Goal: Check status: Check status

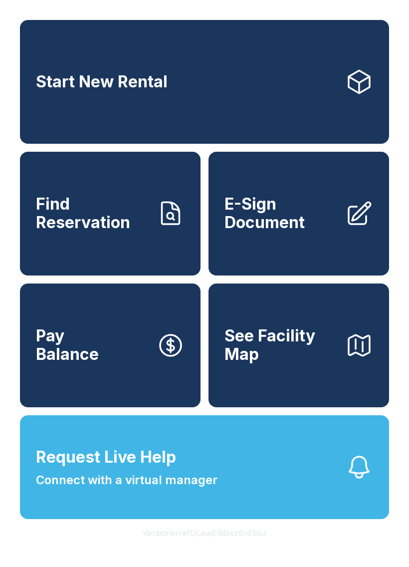
click at [119, 244] on link "Find Reservation" at bounding box center [110, 214] width 181 height 124
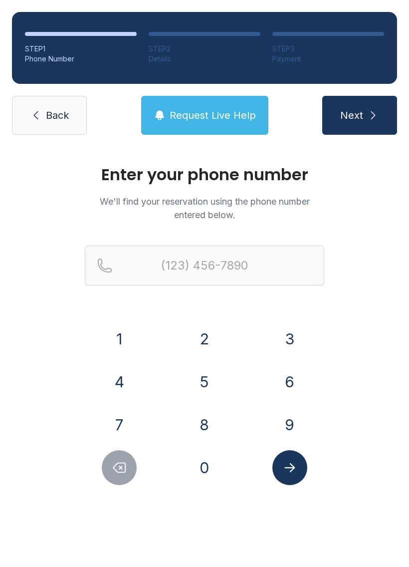
click at [117, 425] on button "7" at bounding box center [119, 424] width 35 height 35
click at [220, 347] on button "2" at bounding box center [204, 339] width 35 height 35
click at [128, 428] on button "7" at bounding box center [119, 424] width 35 height 35
click at [283, 349] on button "3" at bounding box center [290, 339] width 35 height 35
click at [293, 378] on button "6" at bounding box center [290, 382] width 35 height 35
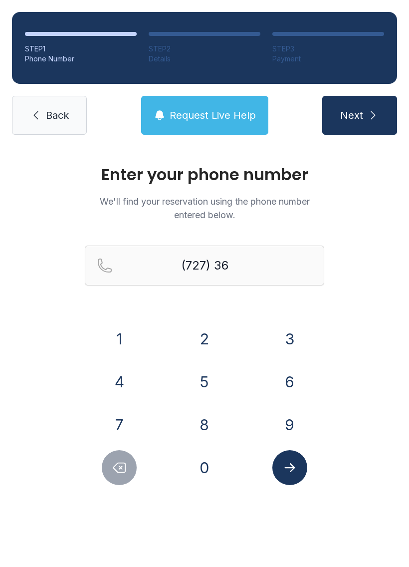
click at [210, 342] on button "2" at bounding box center [204, 339] width 35 height 35
click at [206, 420] on button "8" at bounding box center [204, 424] width 35 height 35
click at [207, 463] on button "0" at bounding box center [204, 467] width 35 height 35
click at [207, 472] on button "0" at bounding box center [204, 467] width 35 height 35
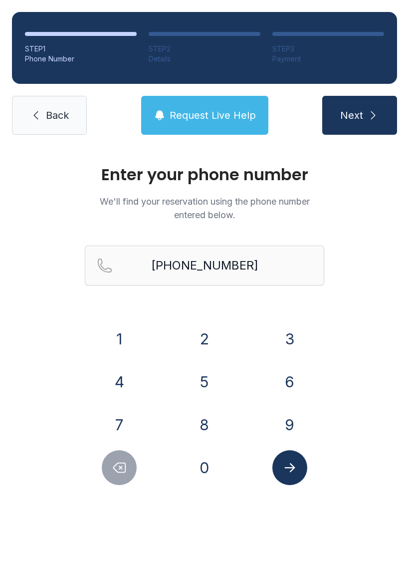
click at [302, 468] on button "Submit lookup form" at bounding box center [290, 467] width 35 height 35
click at [231, 113] on span "Request Live Help" at bounding box center [213, 115] width 86 height 14
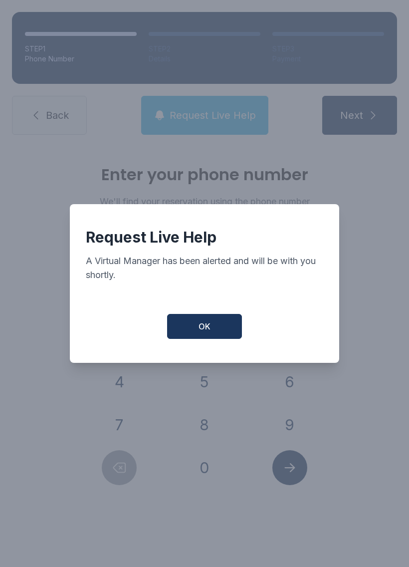
click at [222, 334] on button "OK" at bounding box center [204, 326] width 75 height 25
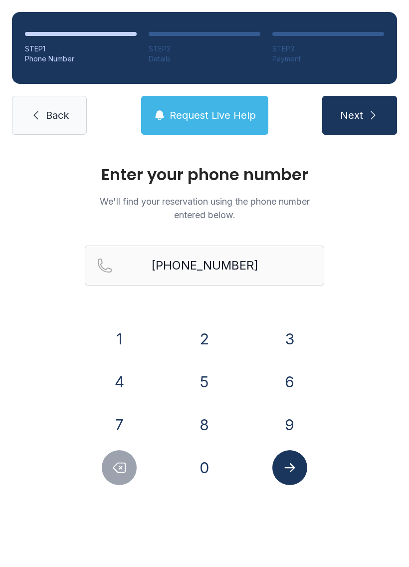
click at [370, 118] on icon "submit" at bounding box center [374, 115] width 12 height 12
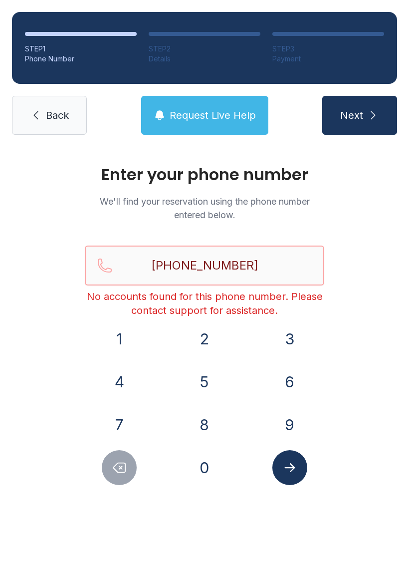
click at [270, 267] on input "[PHONE_NUMBER]" at bounding box center [205, 266] width 240 height 40
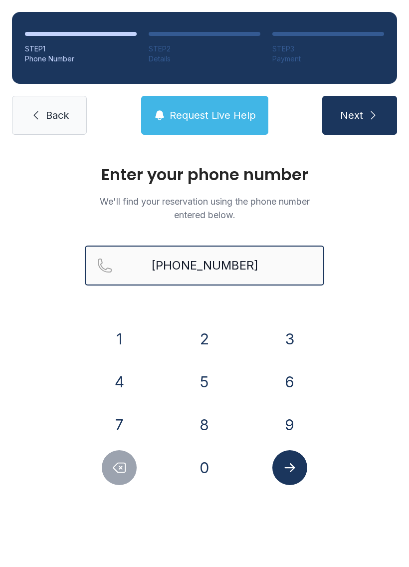
type input "[PHONE_NUMBER]"
click at [370, 115] on icon "submit" at bounding box center [374, 115] width 12 height 12
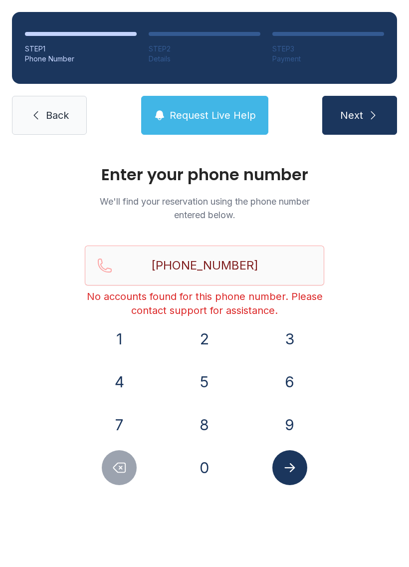
click at [292, 478] on button "Submit lookup form" at bounding box center [290, 467] width 35 height 35
click at [211, 114] on span "Request Live Help" at bounding box center [213, 115] width 86 height 14
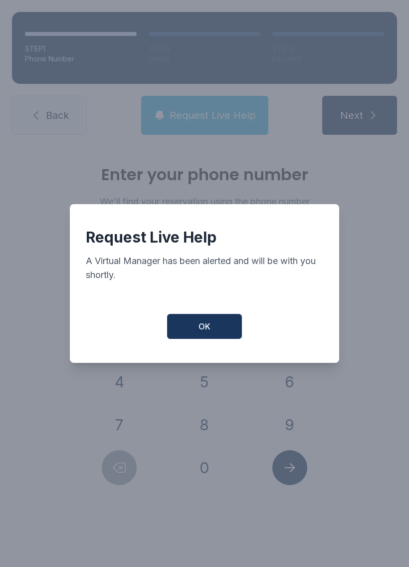
click at [211, 326] on button "OK" at bounding box center [204, 326] width 75 height 25
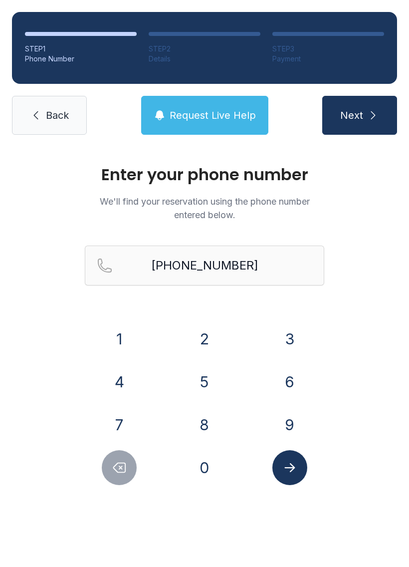
click at [222, 116] on span "Request Live Help" at bounding box center [213, 115] width 86 height 14
